Goal: Task Accomplishment & Management: Manage account settings

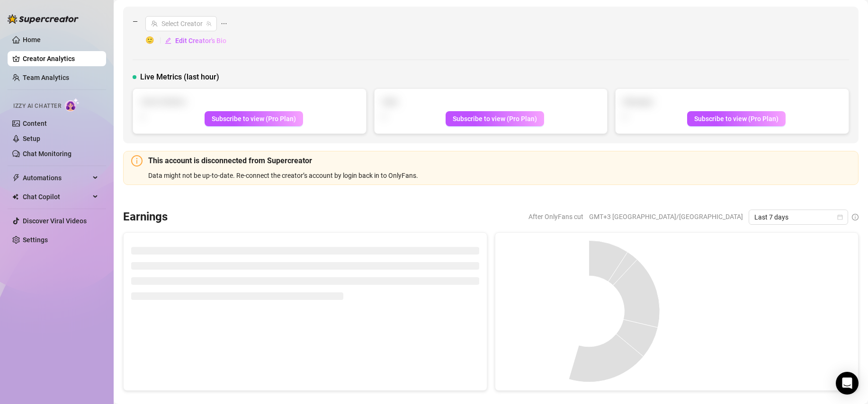
click at [48, 54] on link "Creator Analytics" at bounding box center [61, 58] width 76 height 15
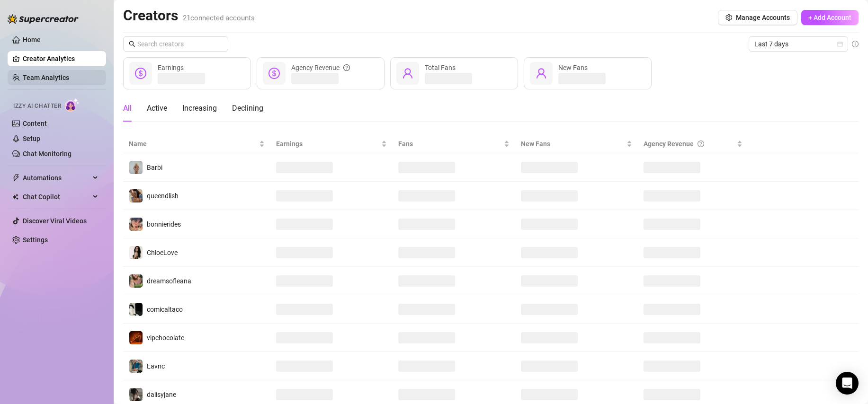
click at [49, 80] on link "Team Analytics" at bounding box center [46, 78] width 46 height 8
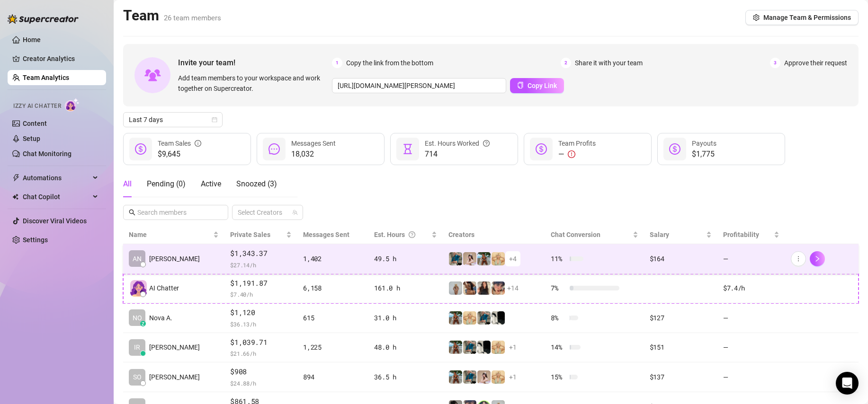
click at [719, 258] on td "—" at bounding box center [751, 259] width 68 height 30
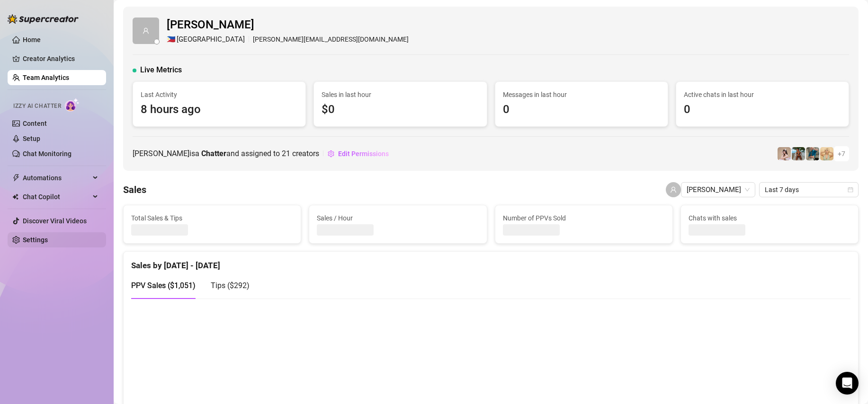
click at [48, 241] on link "Settings" at bounding box center [35, 240] width 25 height 8
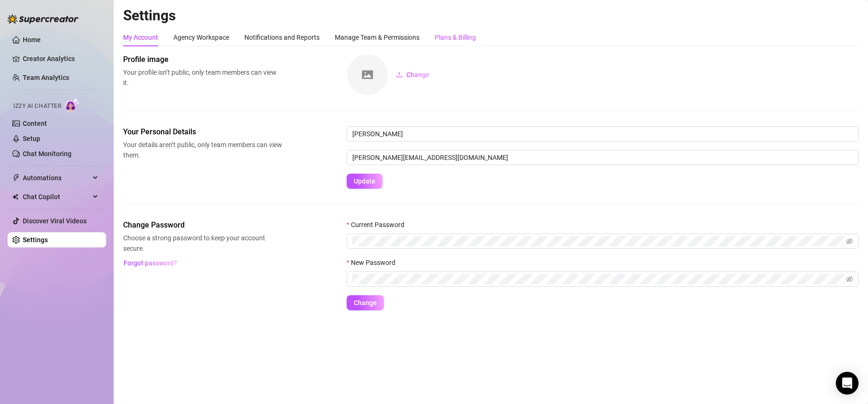
click at [455, 38] on div "Plans & Billing" at bounding box center [455, 37] width 41 height 10
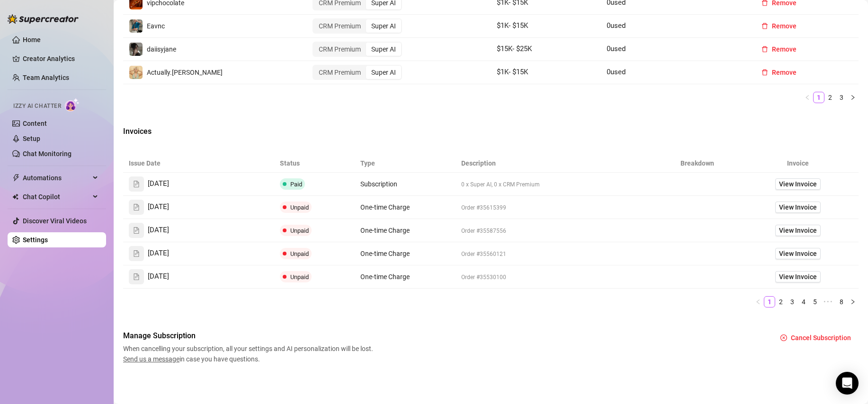
scroll to position [515, 0]
click at [136, 182] on icon "file-text" at bounding box center [136, 184] width 5 height 7
